Goal: Check status: Check status

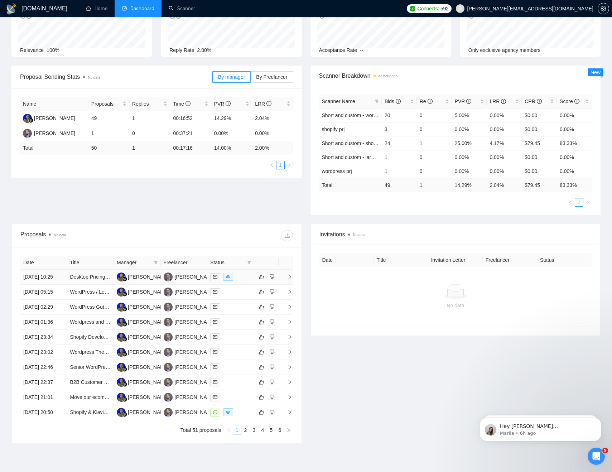
scroll to position [61, 0]
click at [164, 211] on div "Proposal Sending Stats No data By manager By Freelancer Name Proposals Replies …" at bounding box center [306, 144] width 598 height 158
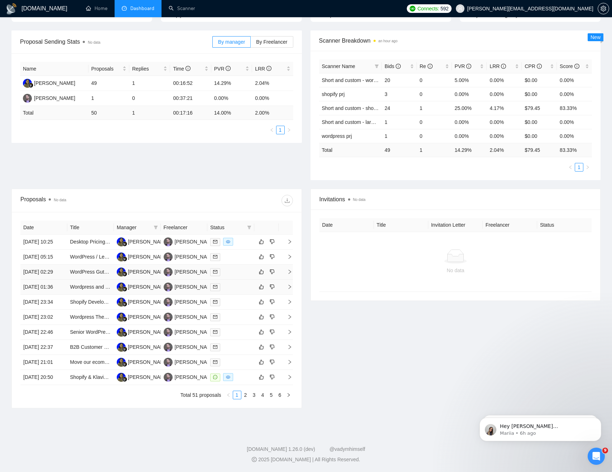
scroll to position [116, 0]
click at [48, 235] on td "[DATE] 10:25" at bounding box center [43, 242] width 47 height 15
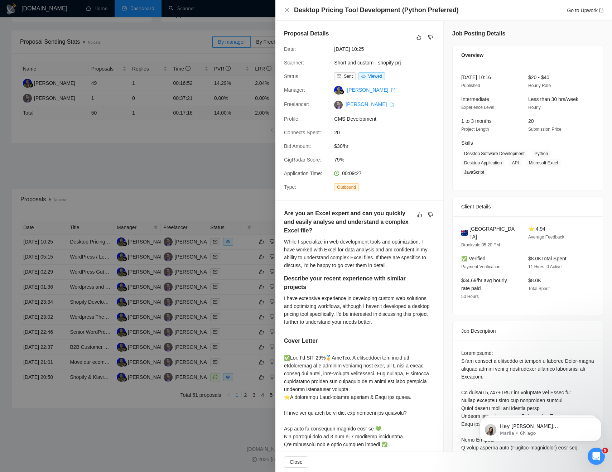
click at [225, 128] on div at bounding box center [306, 236] width 612 height 472
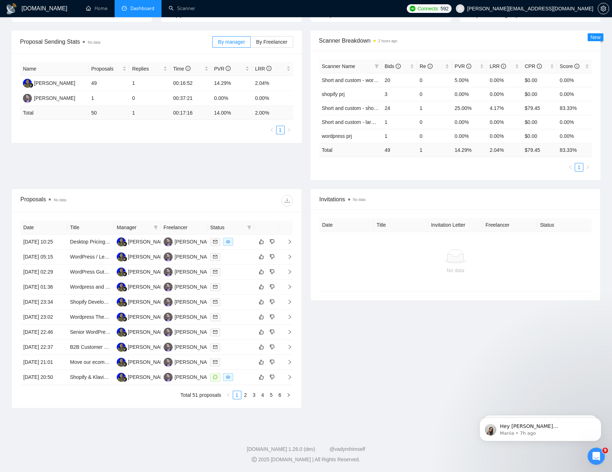
click at [378, 336] on div "Invitations No data Date Title Invitation Letter Freelancer Status No data" at bounding box center [455, 299] width 299 height 220
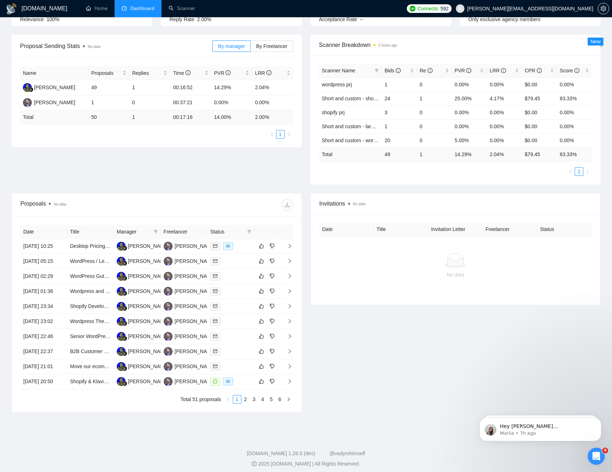
scroll to position [98, 0]
